Goal: Task Accomplishment & Management: Manage account settings

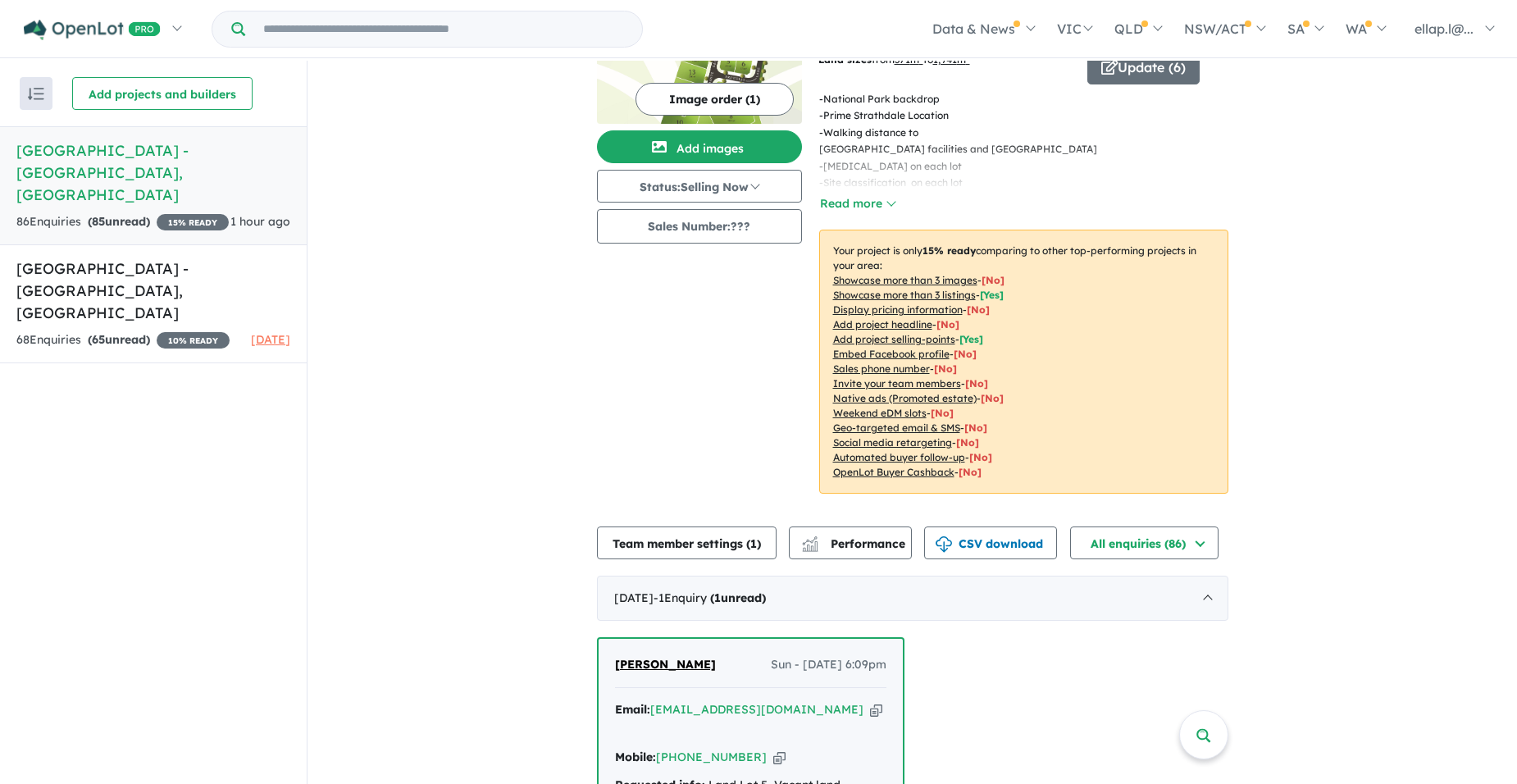
scroll to position [410, 0]
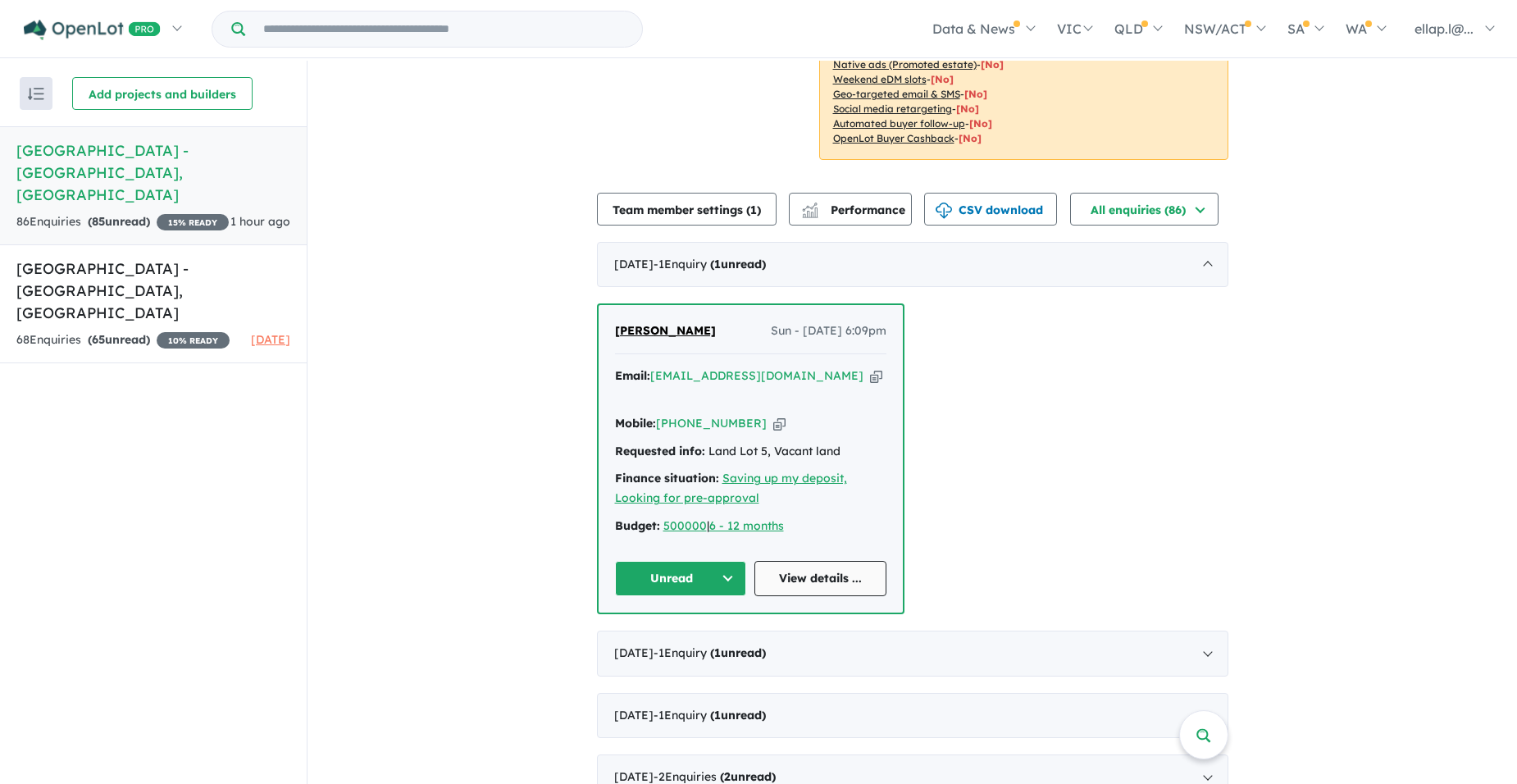
click at [797, 561] on link "View details ..." at bounding box center [820, 578] width 132 height 36
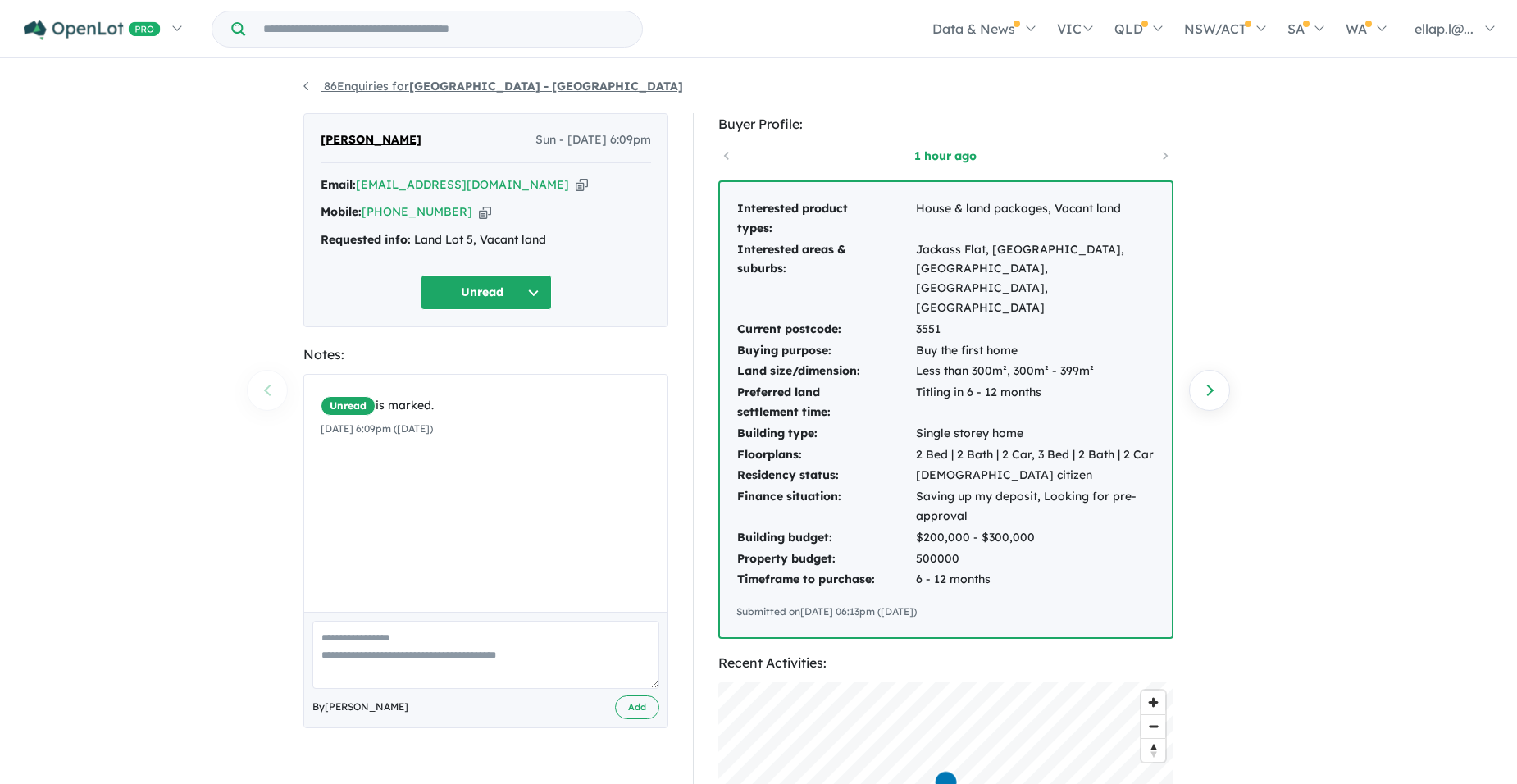
click at [443, 86] on strong "[GEOGRAPHIC_DATA] - [GEOGRAPHIC_DATA]" at bounding box center [546, 86] width 274 height 14
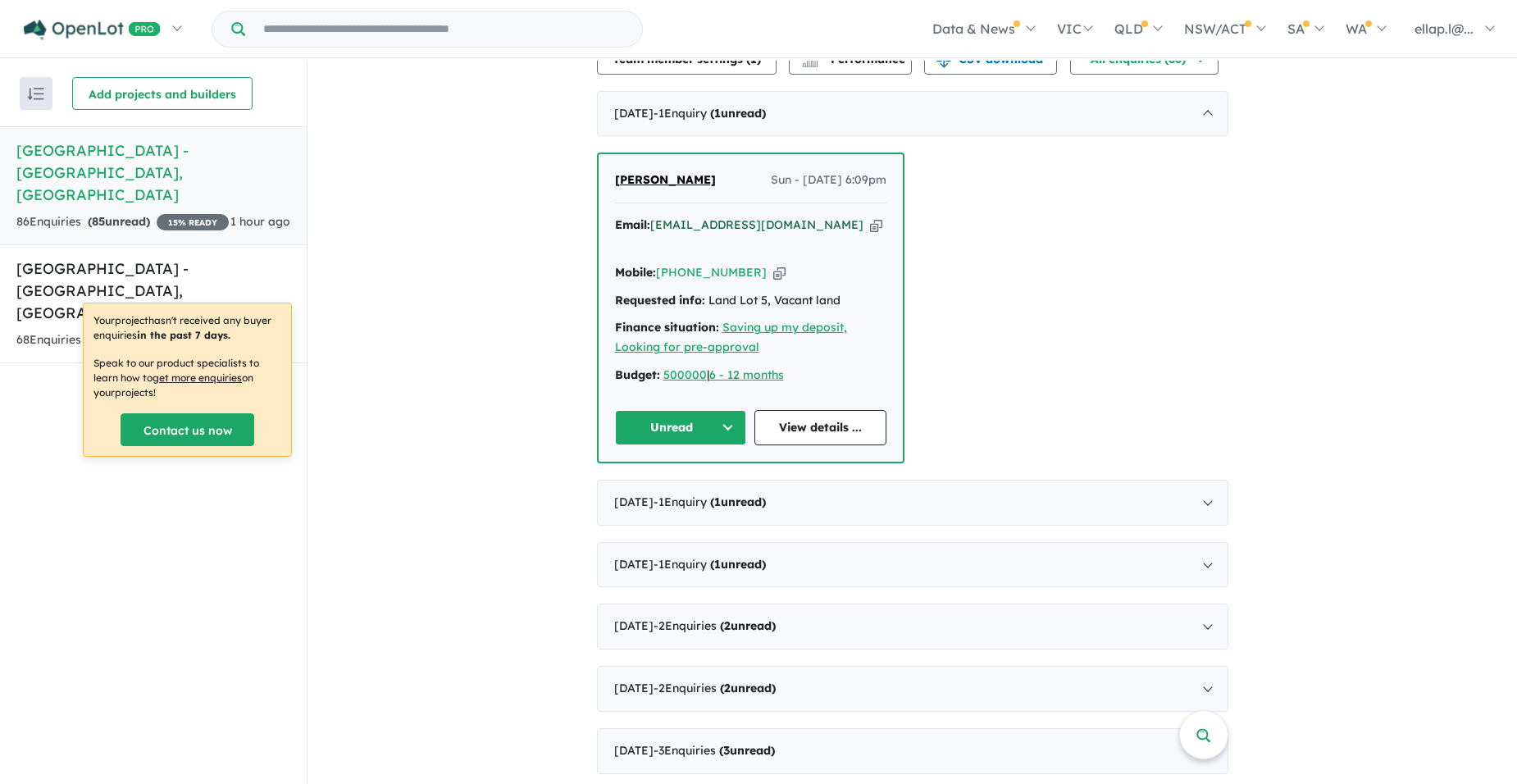
scroll to position [574, 0]
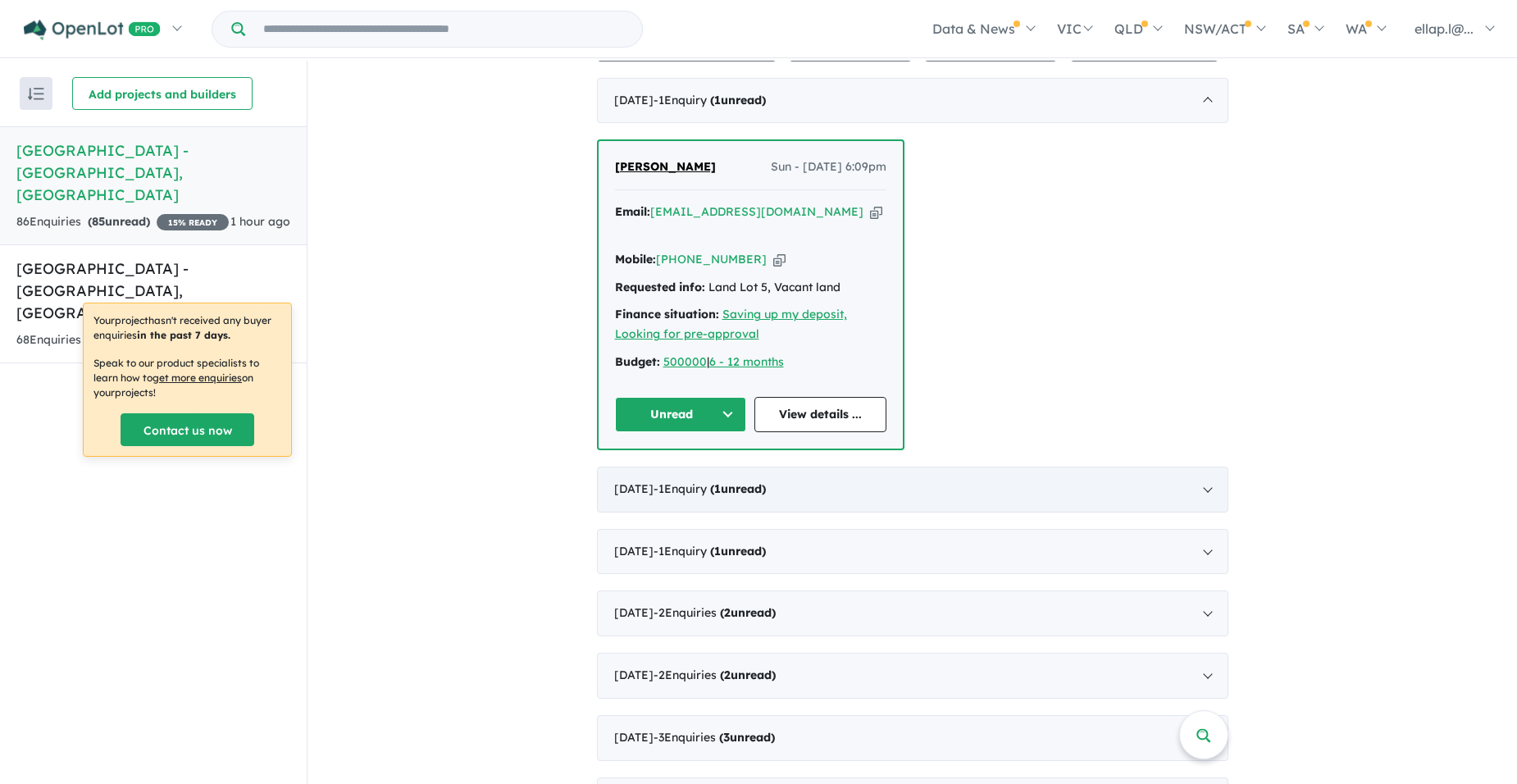
click at [1206, 466] on div "[DATE] - 1 Enquir y ( 1 unread)" at bounding box center [913, 489] width 632 height 46
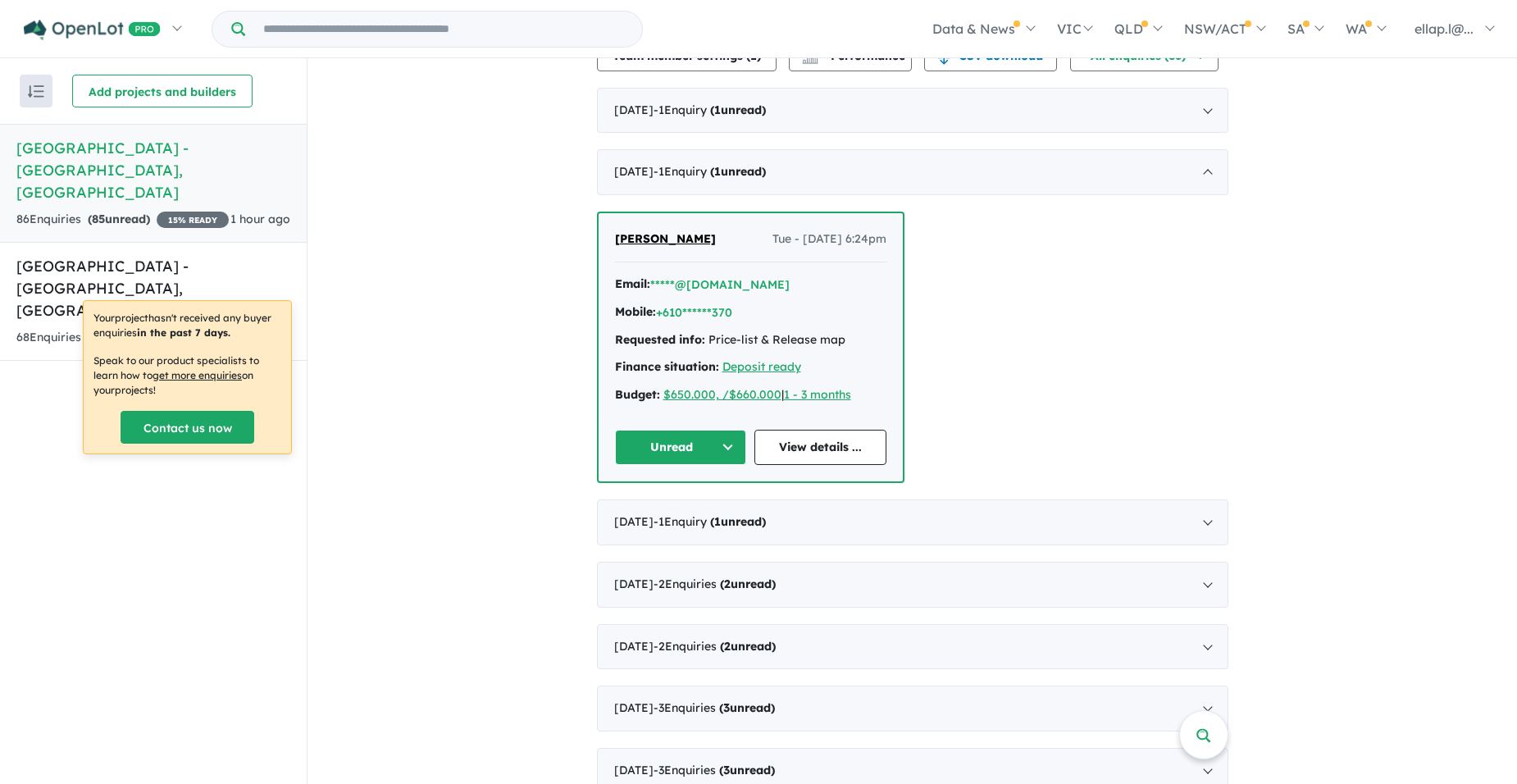
scroll to position [656, 0]
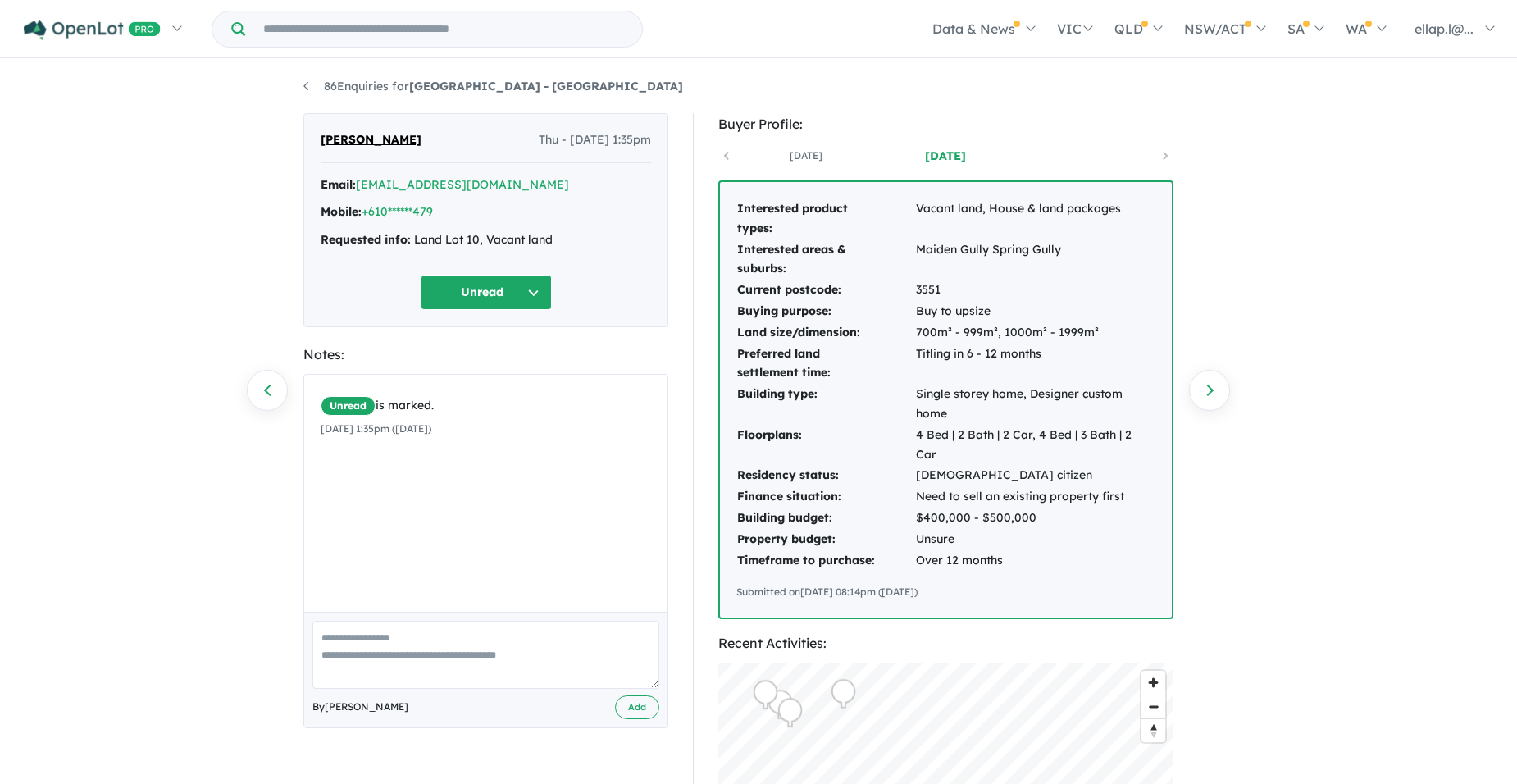
click at [495, 282] on button "Unread" at bounding box center [486, 292] width 131 height 36
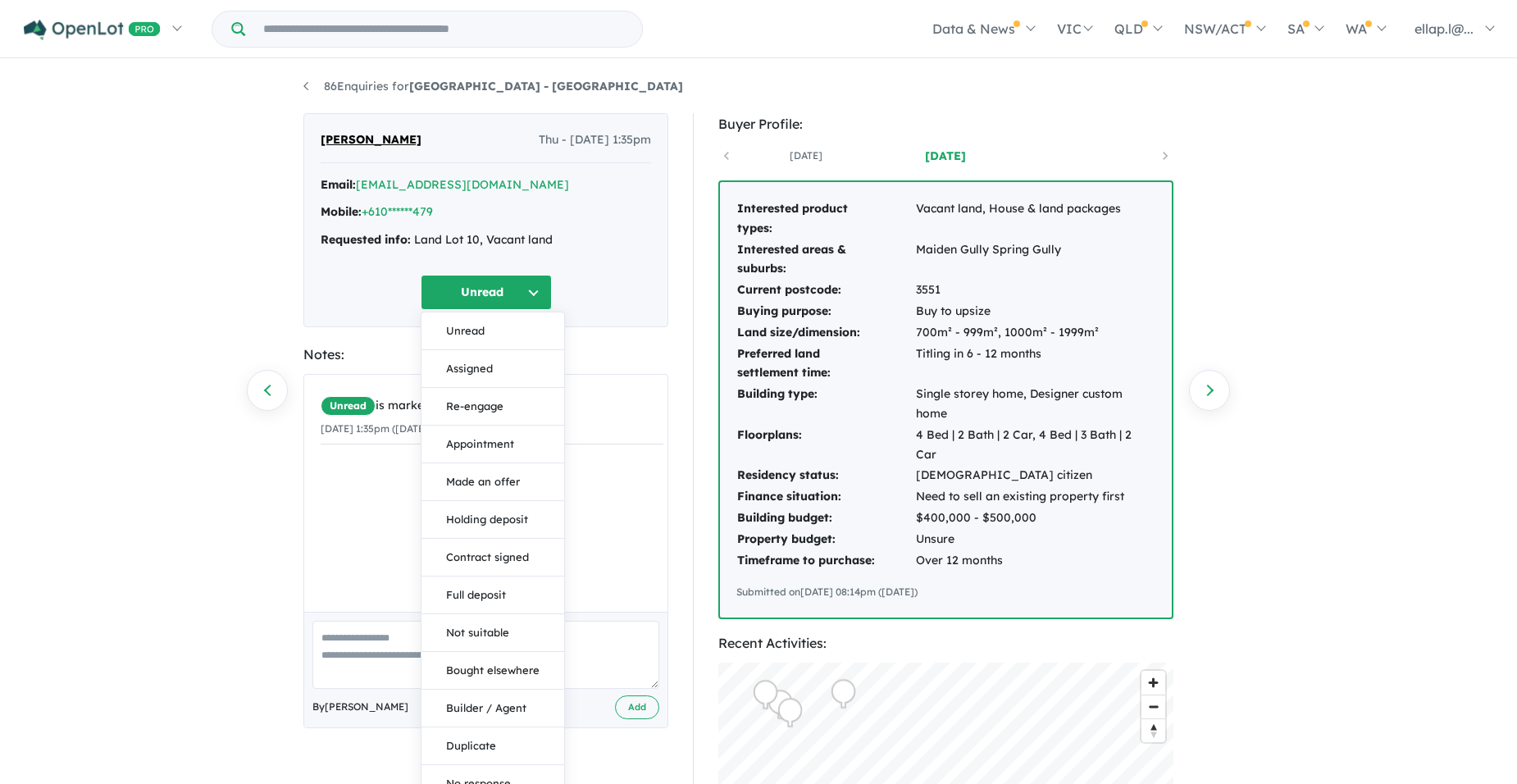
click at [178, 531] on div "86 Enquiries for Brewdley Lane Estate - Strathdale Previous enquiry Next enquir…" at bounding box center [758, 423] width 1517 height 725
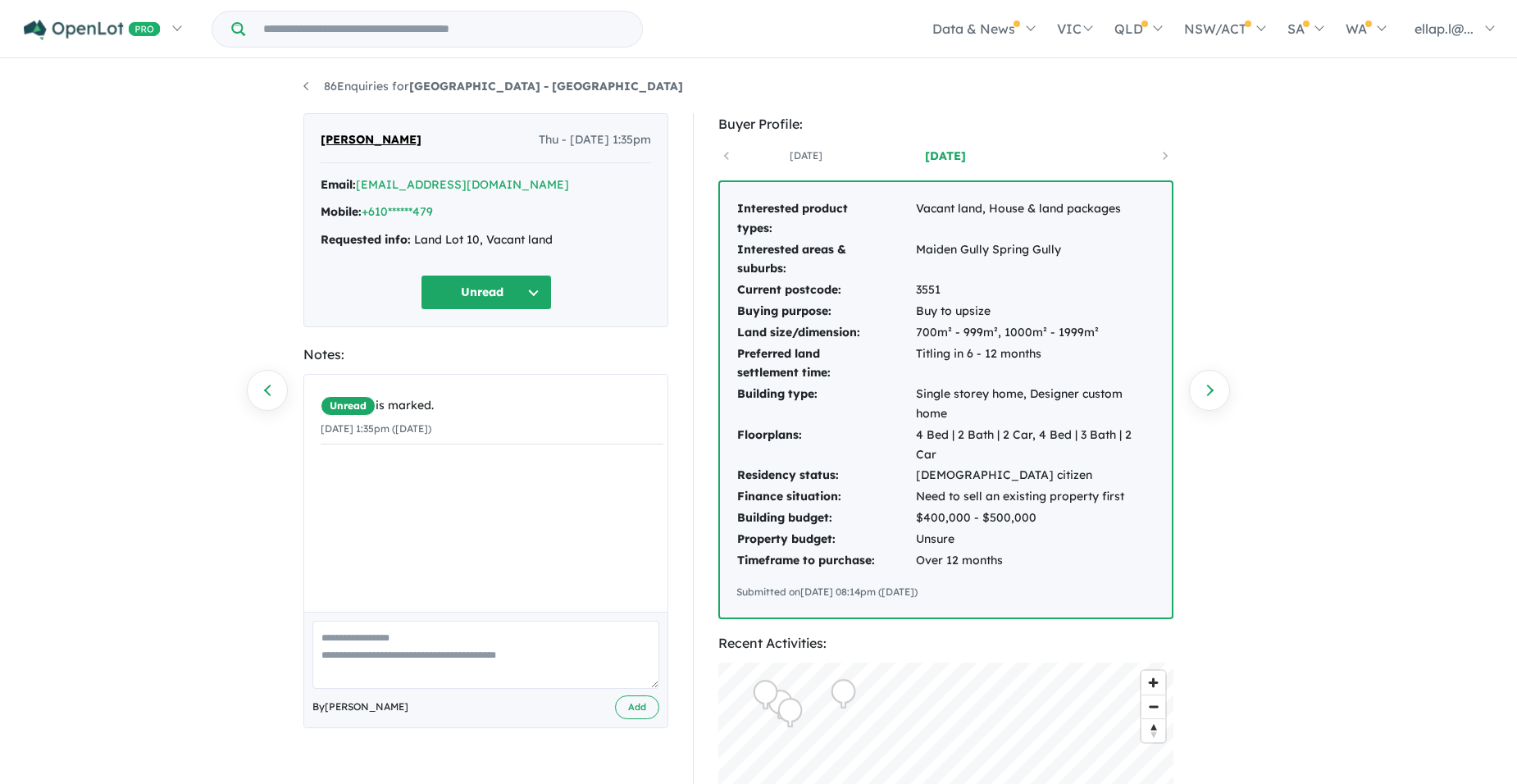
click at [534, 290] on button "Unread" at bounding box center [486, 292] width 131 height 36
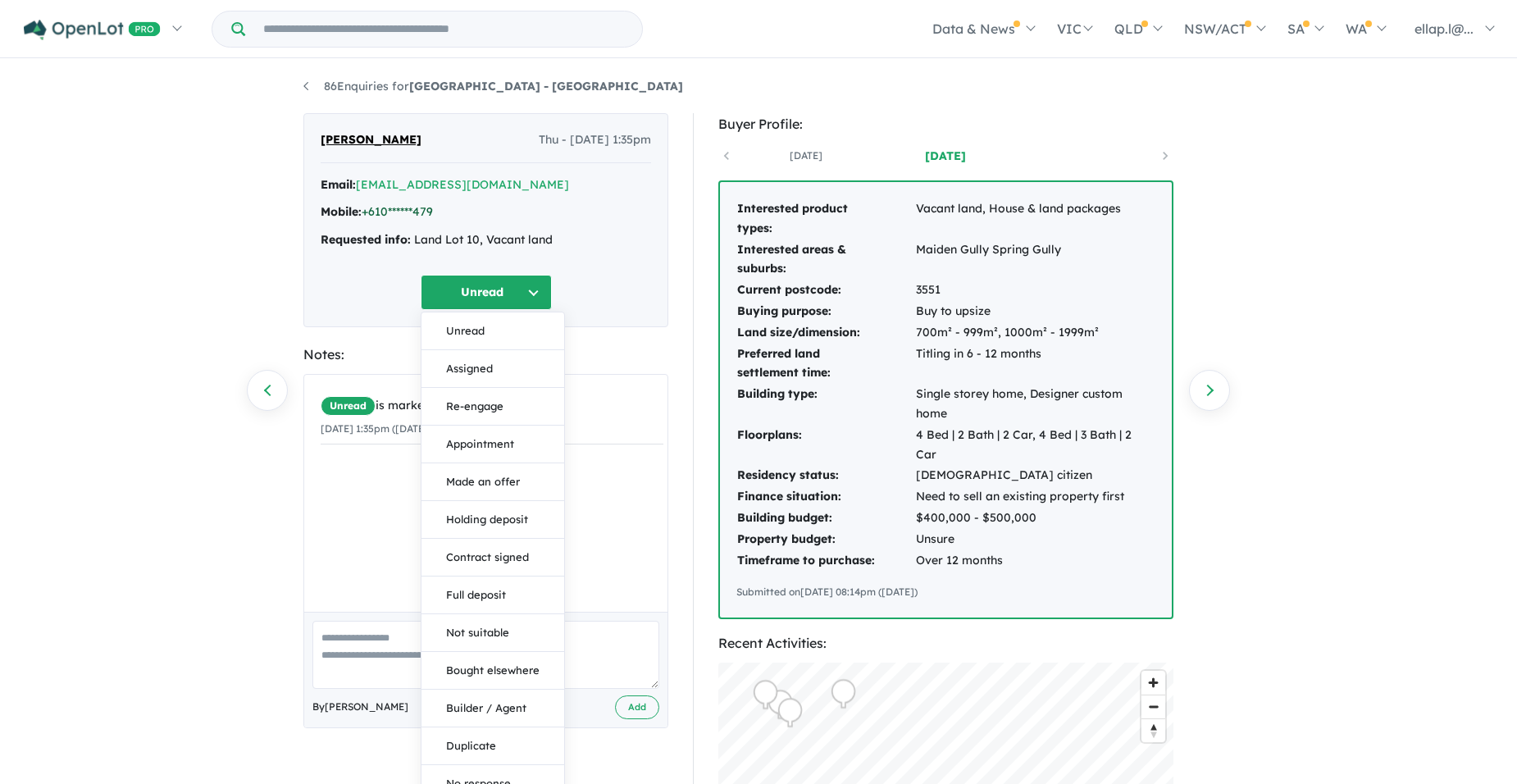
click at [404, 210] on link "+610******479" at bounding box center [397, 211] width 71 height 14
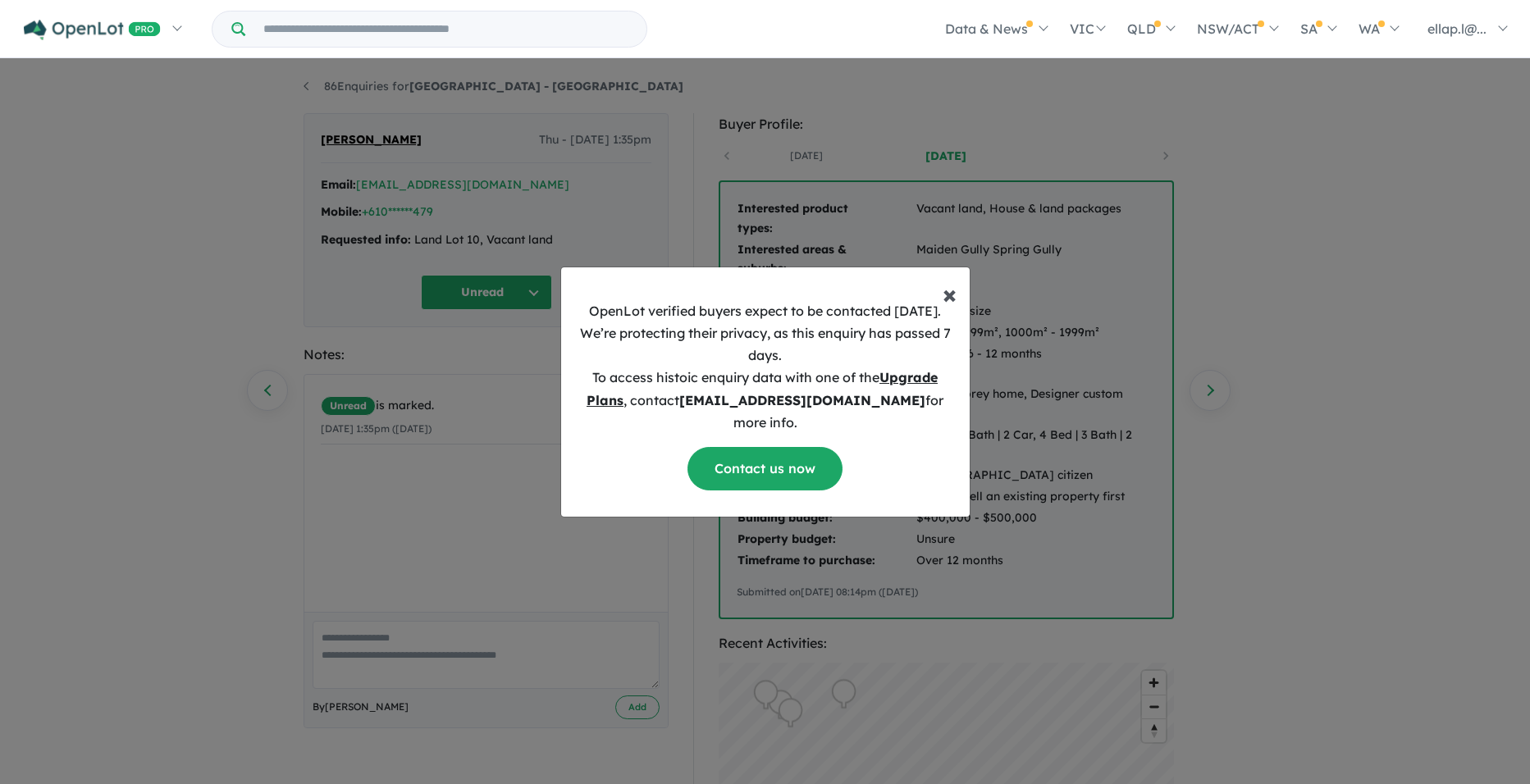
click at [952, 302] on span "×" at bounding box center [949, 294] width 13 height 33
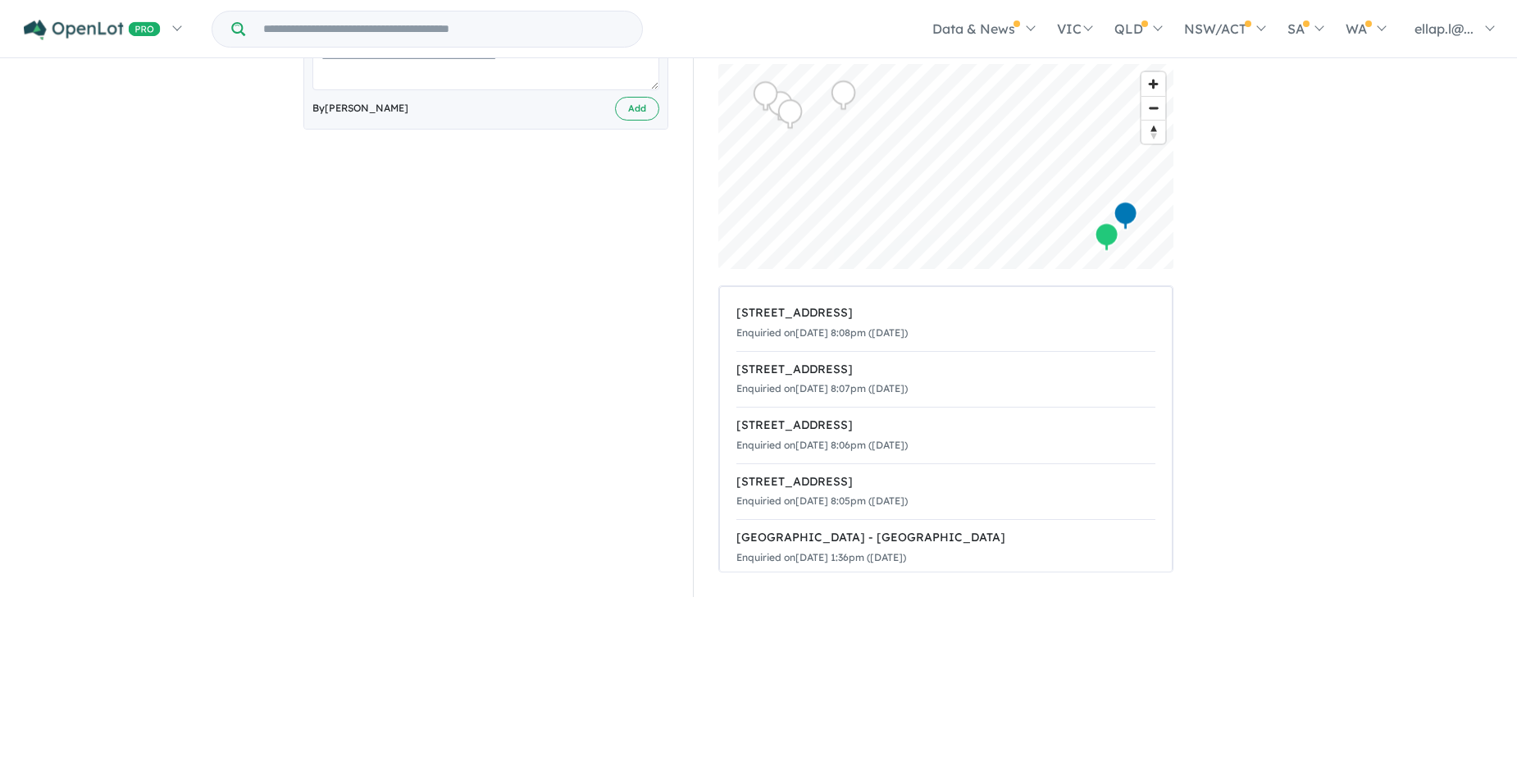
scroll to position [574, 0]
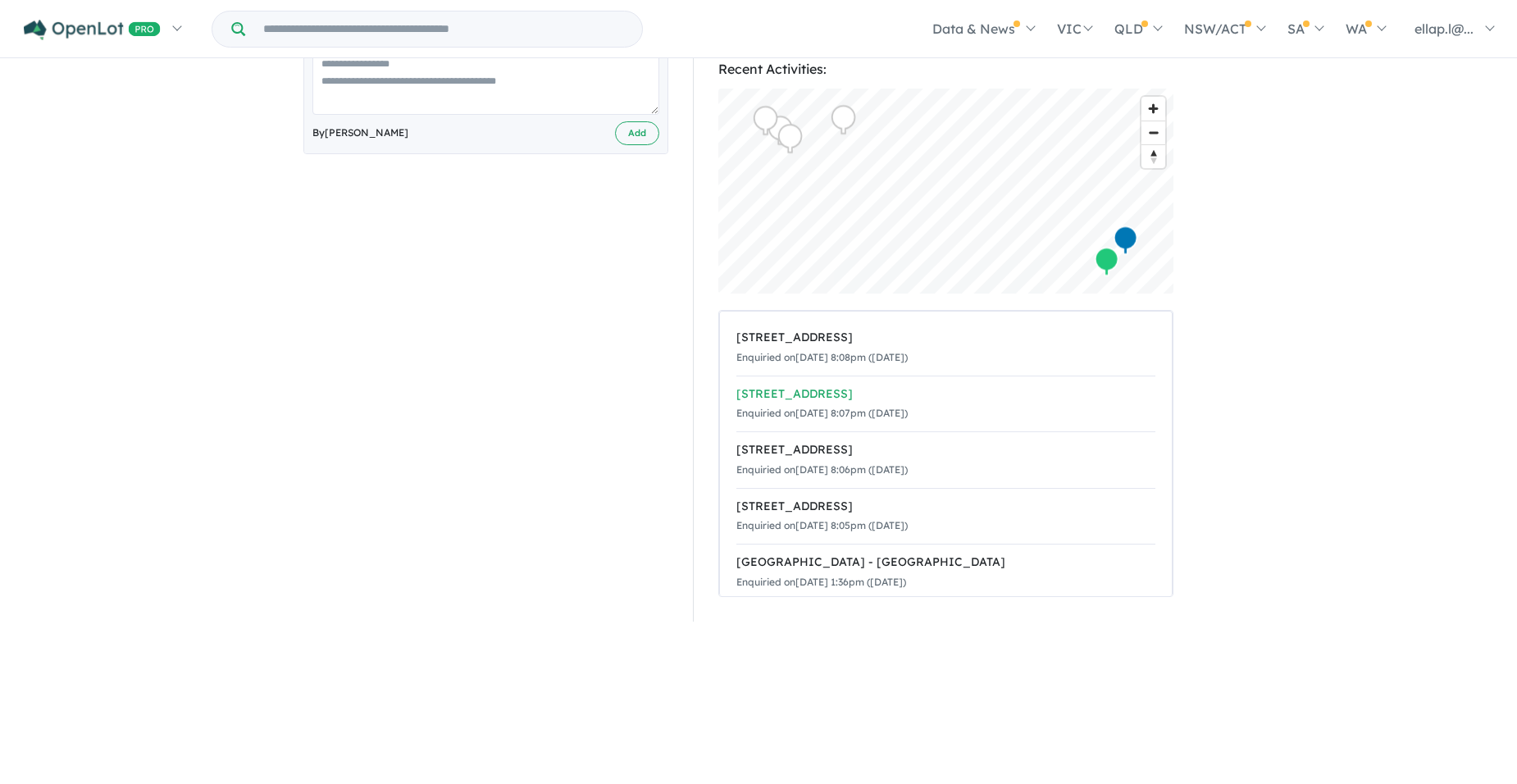
click at [805, 384] on div "646 Calder Highway - Maiden Gully" at bounding box center [945, 394] width 419 height 19
